Goal: Register for event/course

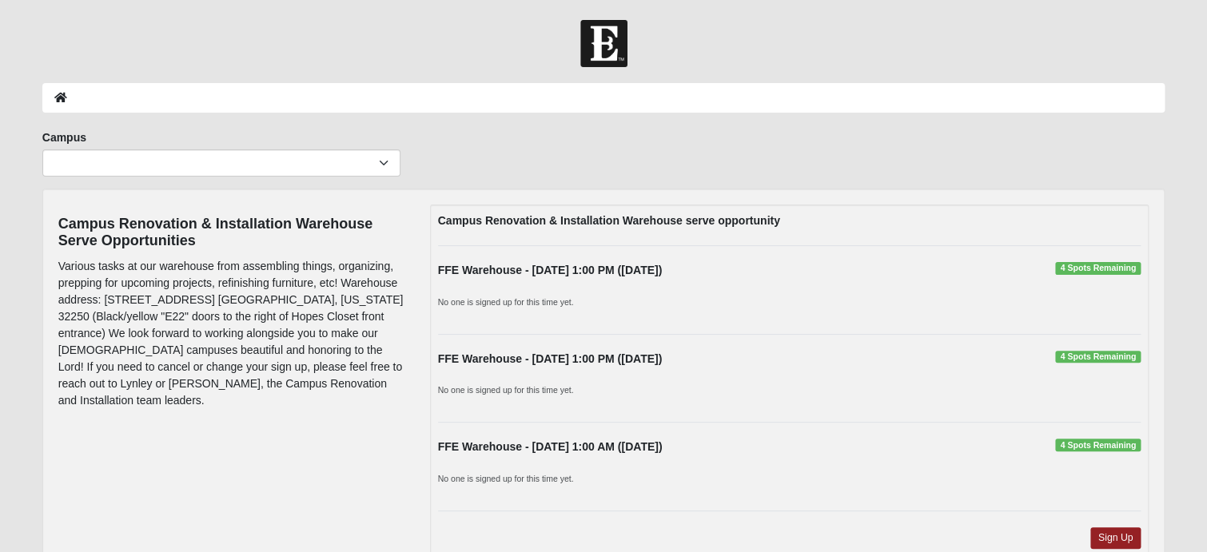
click at [1090, 443] on span "4 Spots Remaining" at bounding box center [1097, 445] width 85 height 13
click at [1103, 537] on link "Sign Up" at bounding box center [1115, 538] width 51 height 22
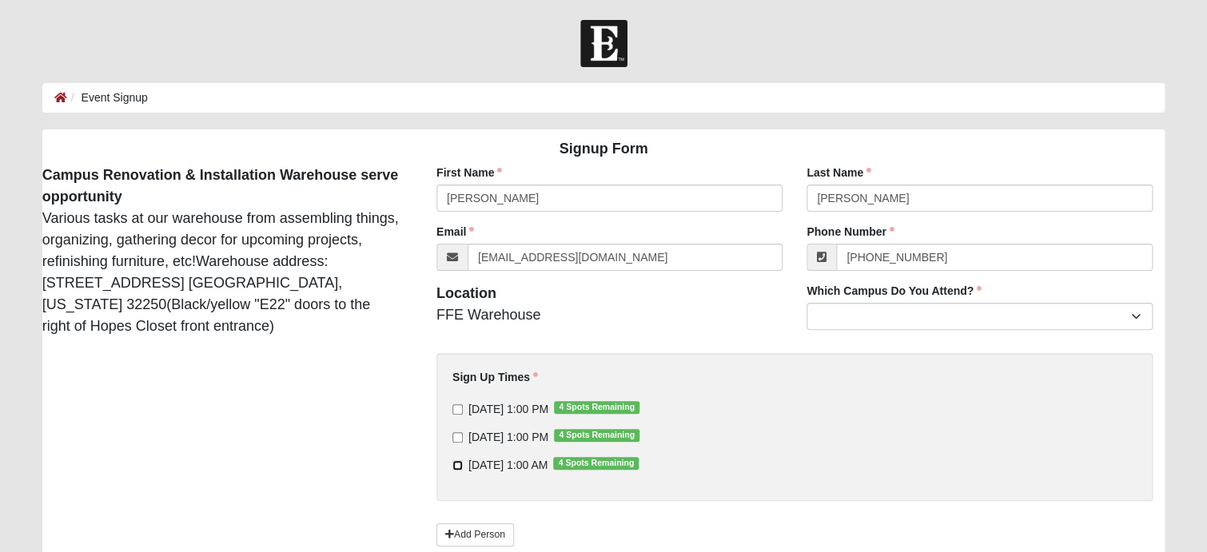
click at [455, 464] on input "[DATE] 1:00 AM 4 Spots Remaining" at bounding box center [457, 465] width 10 height 10
checkbox input "true"
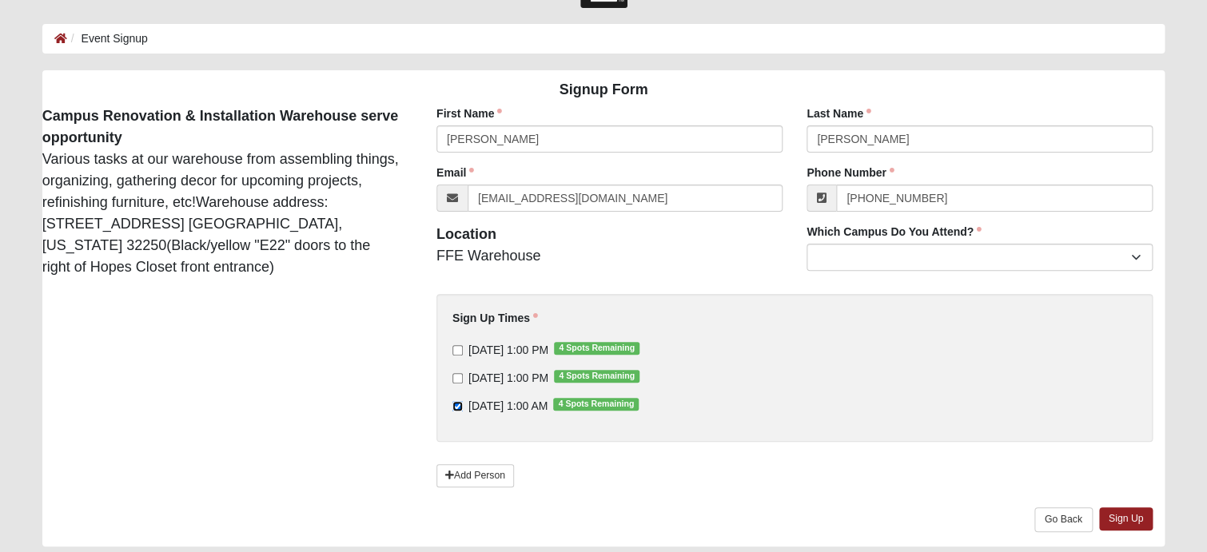
scroll to position [31, 0]
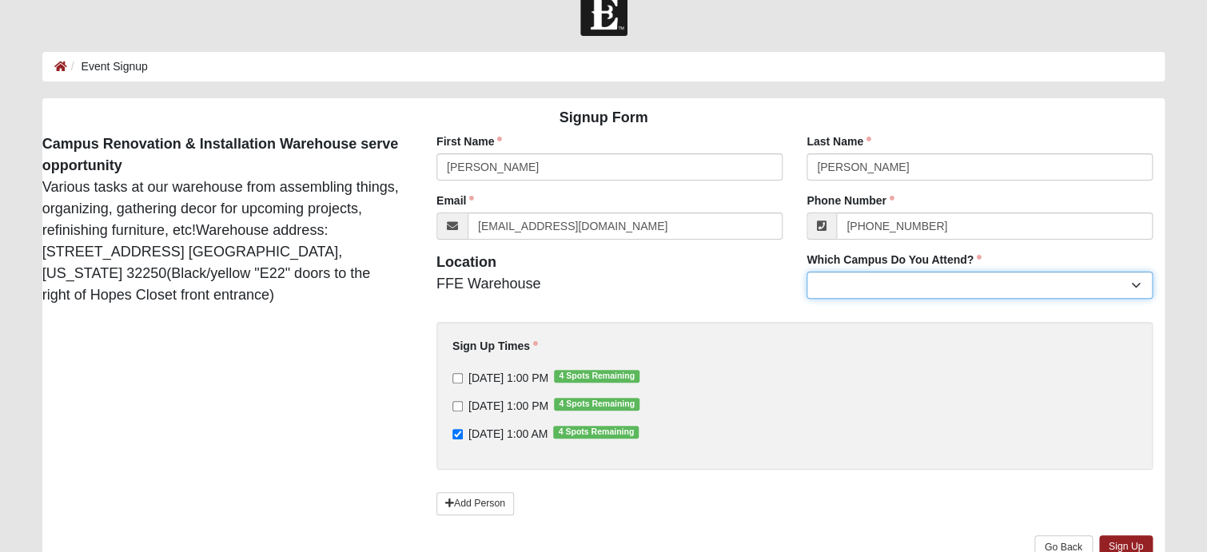
click at [901, 279] on select "Arlington Baymeadows Eleven22 Online [PERSON_NAME][GEOGRAPHIC_DATA] Jesup [GEOG…" at bounding box center [979, 285] width 346 height 27
select select "6"
click at [806, 272] on select "Arlington Baymeadows Eleven22 Online [PERSON_NAME][GEOGRAPHIC_DATA] Jesup [GEOG…" at bounding box center [979, 285] width 346 height 27
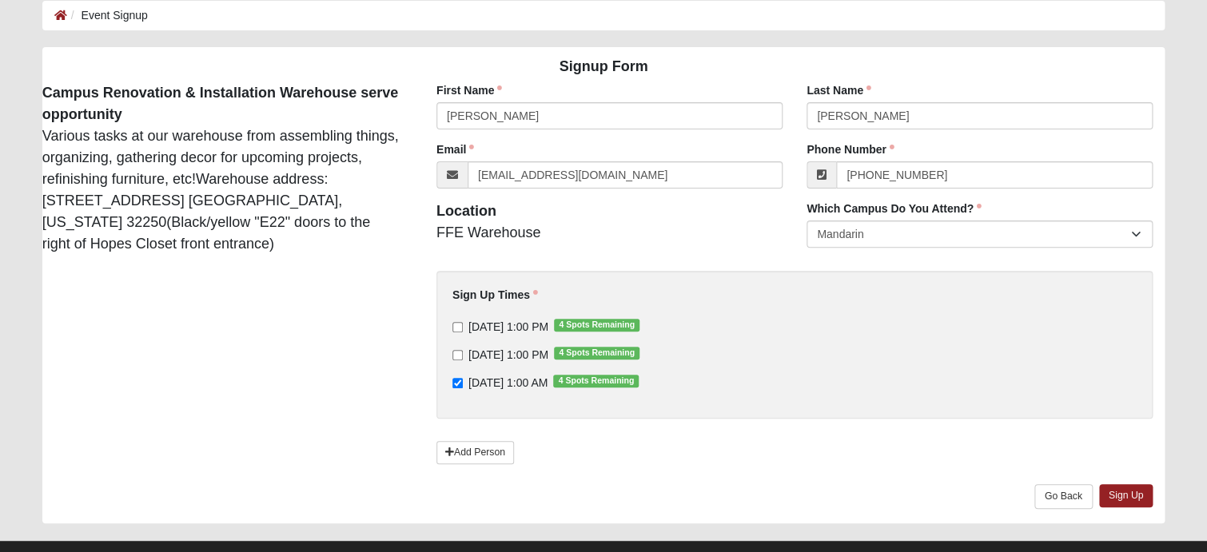
scroll to position [111, 0]
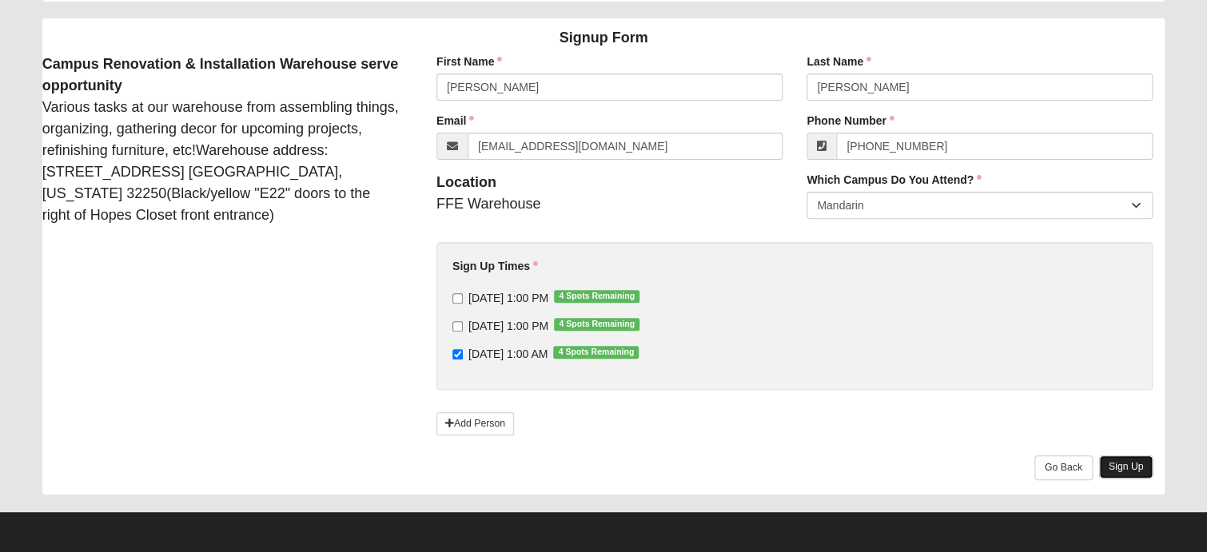
click at [1123, 474] on link "Sign Up" at bounding box center [1126, 466] width 54 height 23
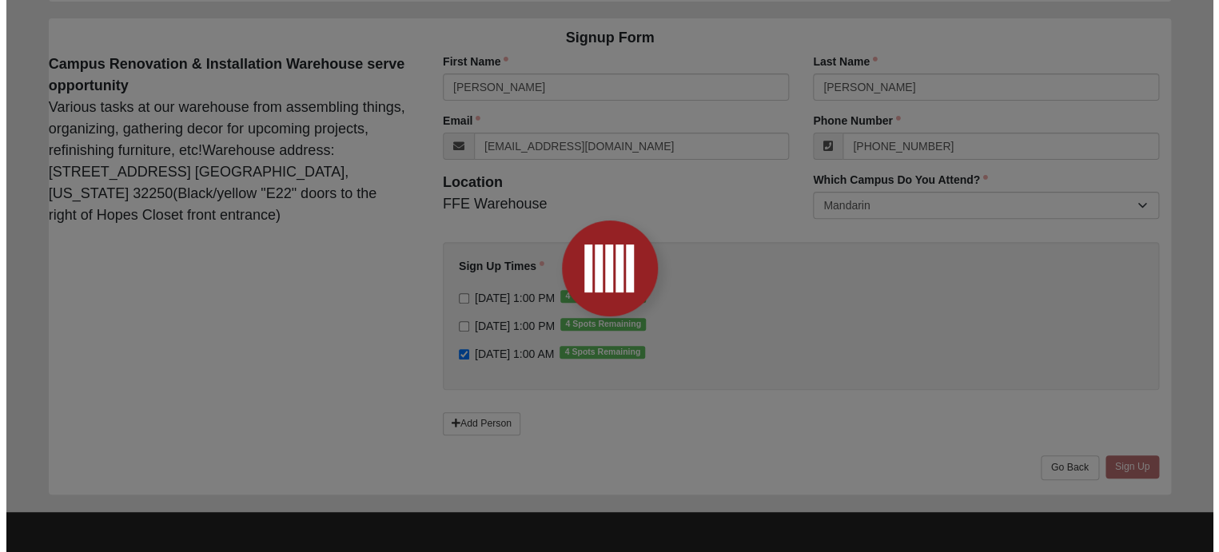
scroll to position [0, 0]
